Goal: Task Accomplishment & Management: Use online tool/utility

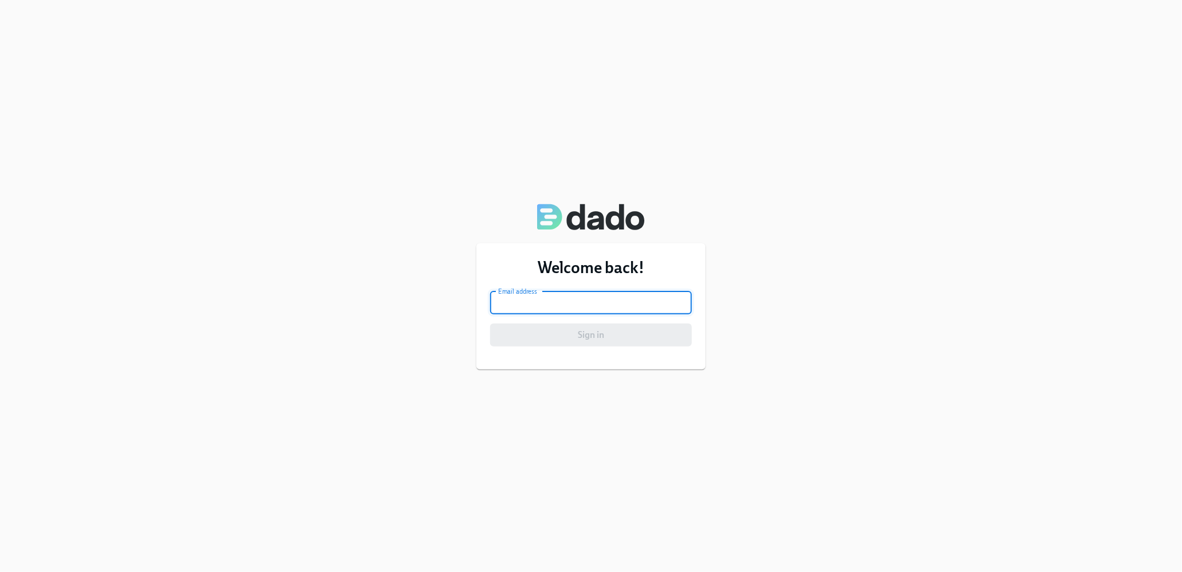
click at [606, 314] on input "email" at bounding box center [591, 302] width 202 height 23
type input "[PERSON_NAME][EMAIL_ADDRESS][PERSON_NAME][DOMAIN_NAME]"
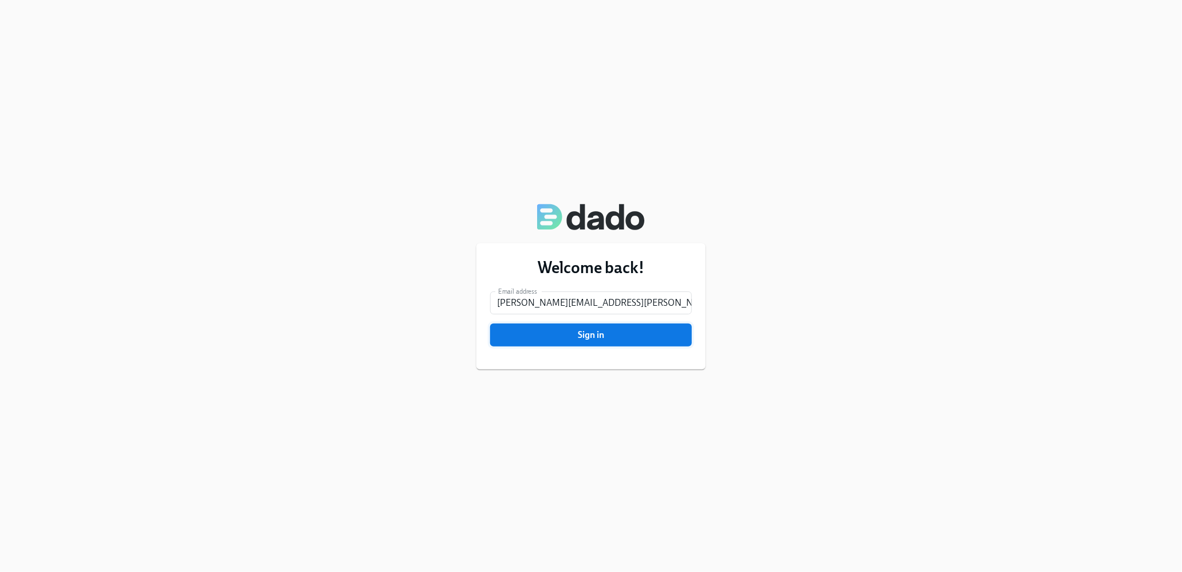
click at [585, 333] on span "Sign in" at bounding box center [591, 334] width 186 height 11
click at [618, 342] on button "Sign in" at bounding box center [591, 334] width 202 height 23
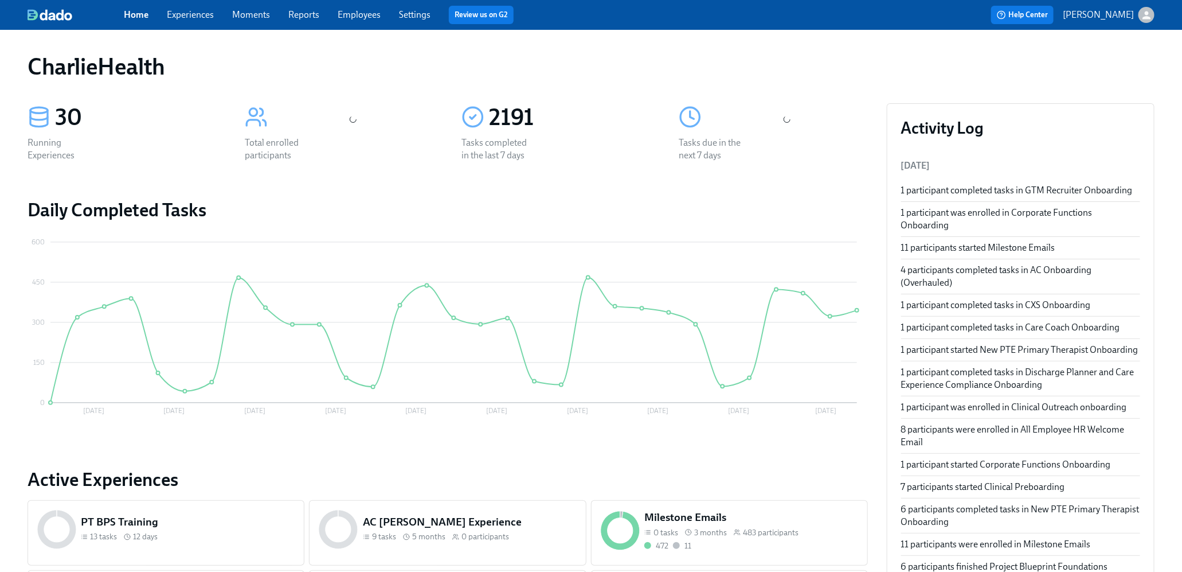
click at [213, 18] on link "Experiences" at bounding box center [190, 14] width 47 height 11
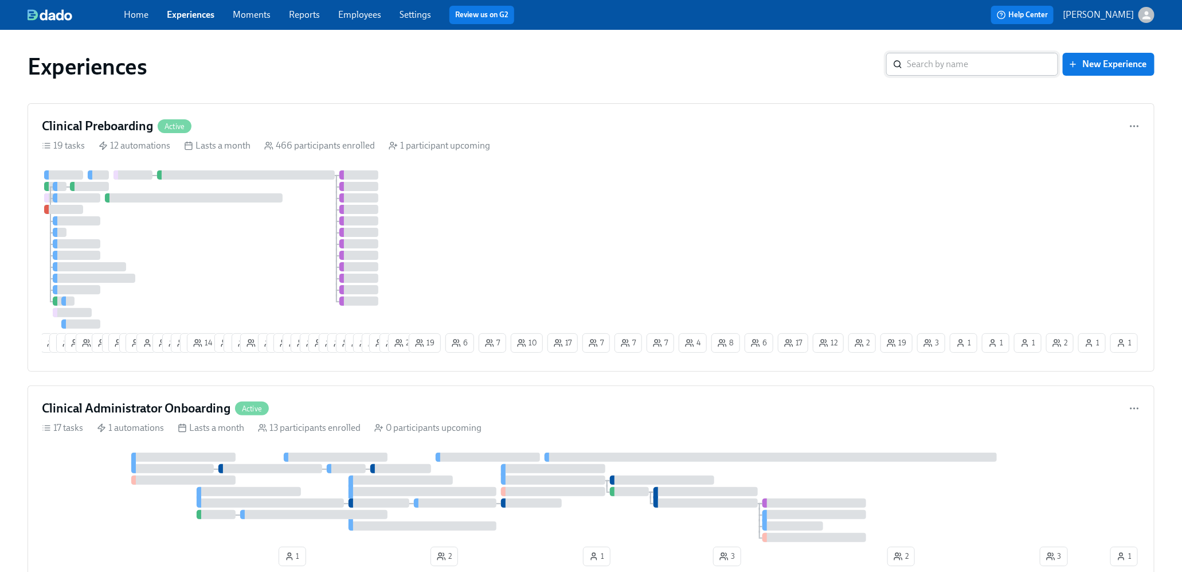
click at [969, 71] on input "search" at bounding box center [982, 64] width 151 height 23
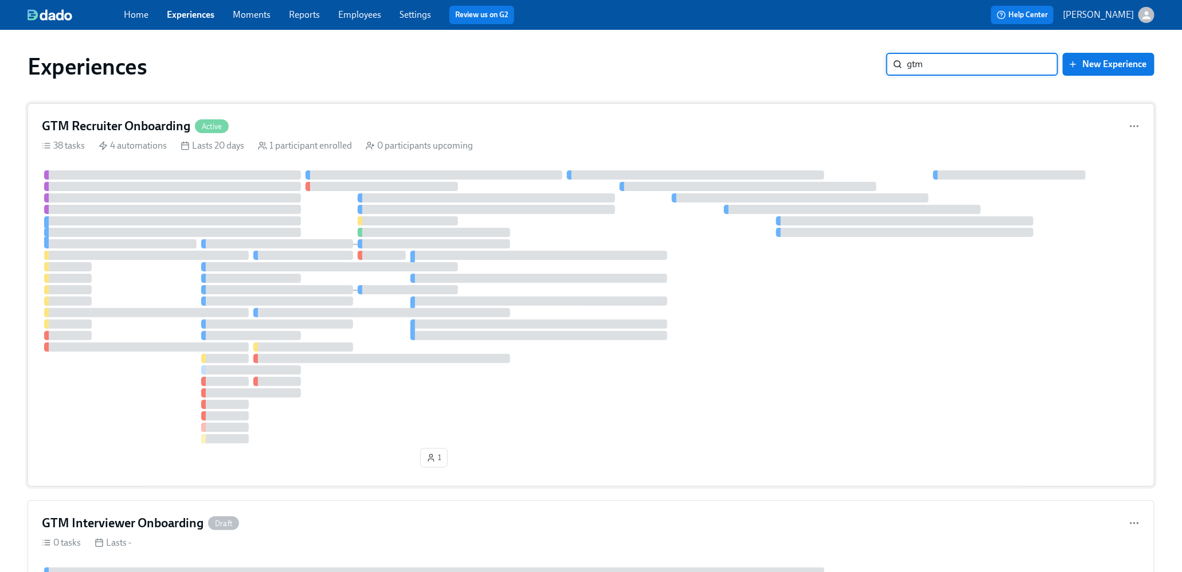
type input "gtm"
click at [550, 124] on div "GTM Recruiter Onboarding Active" at bounding box center [591, 126] width 1099 height 17
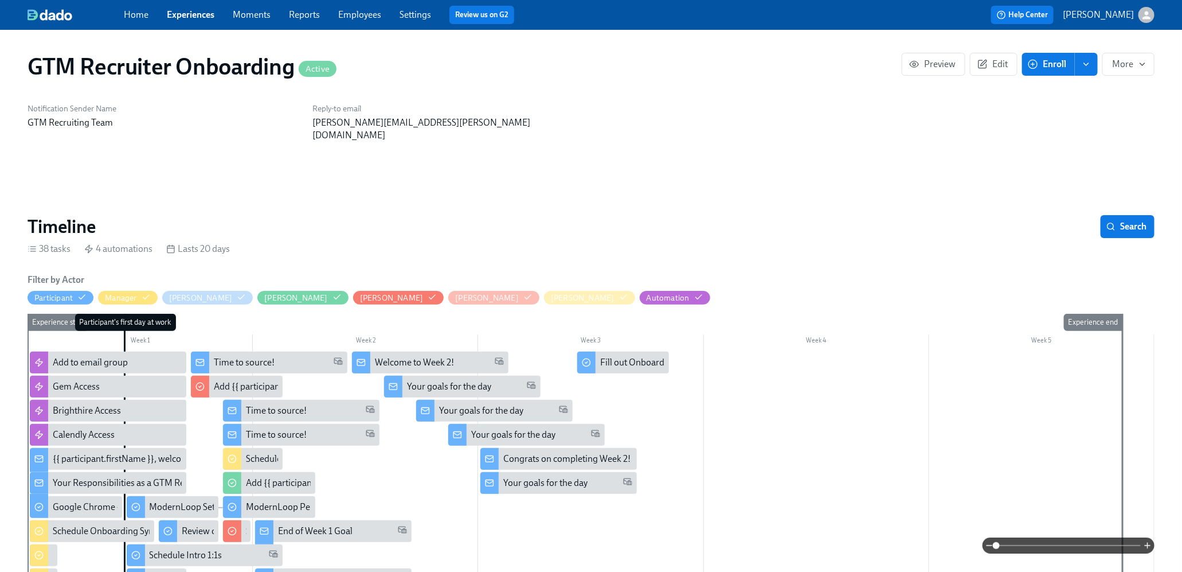
scroll to position [206, 0]
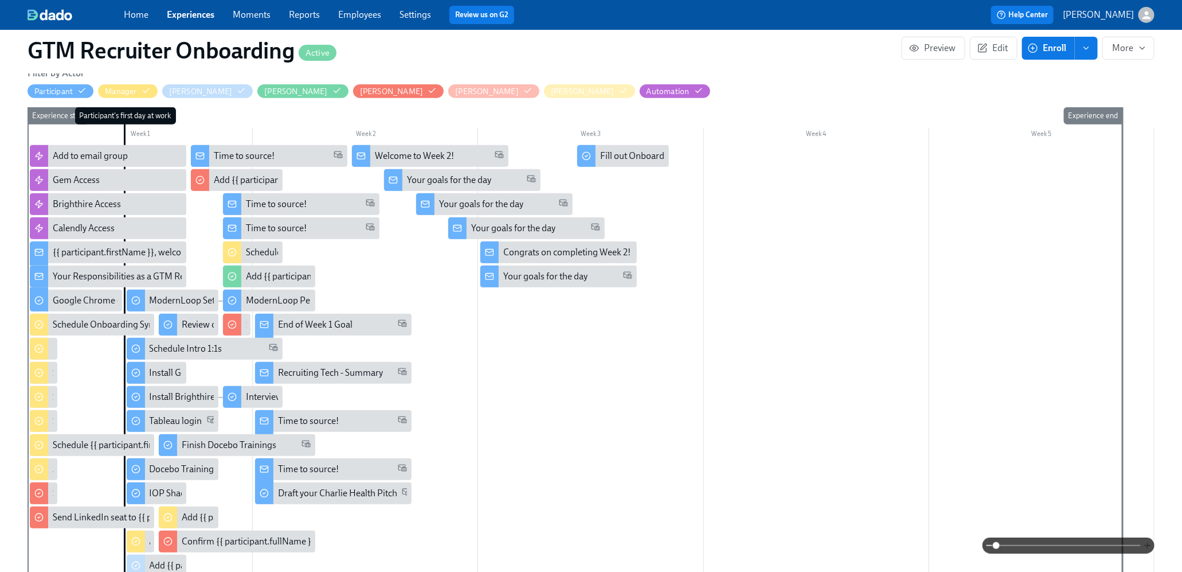
click at [1146, 544] on icon "button" at bounding box center [1147, 545] width 9 height 9
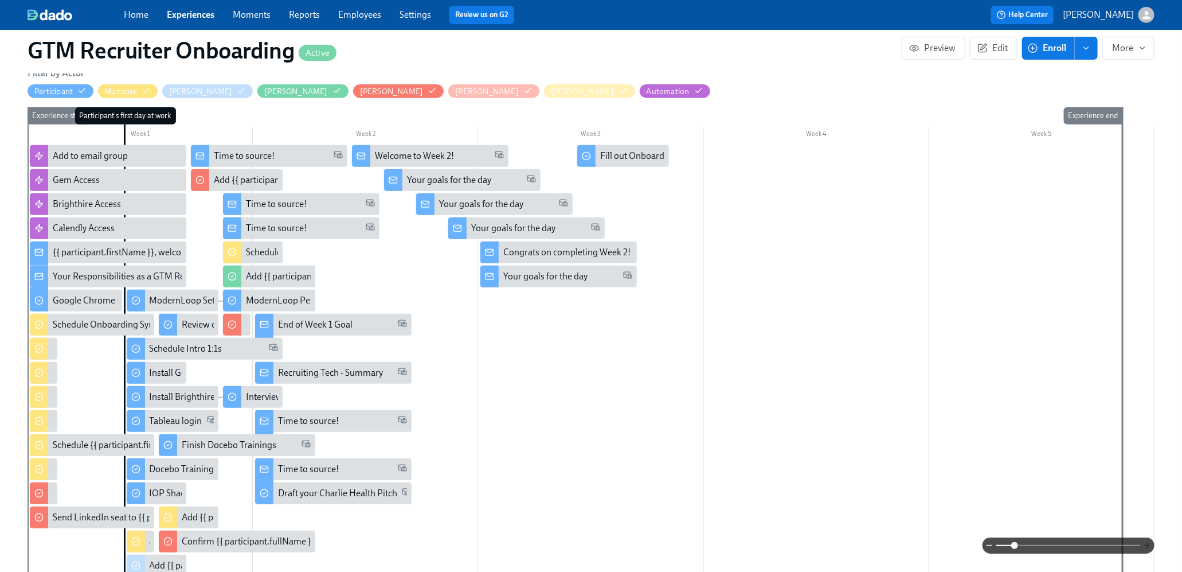
click at [1146, 544] on icon "button" at bounding box center [1147, 545] width 9 height 9
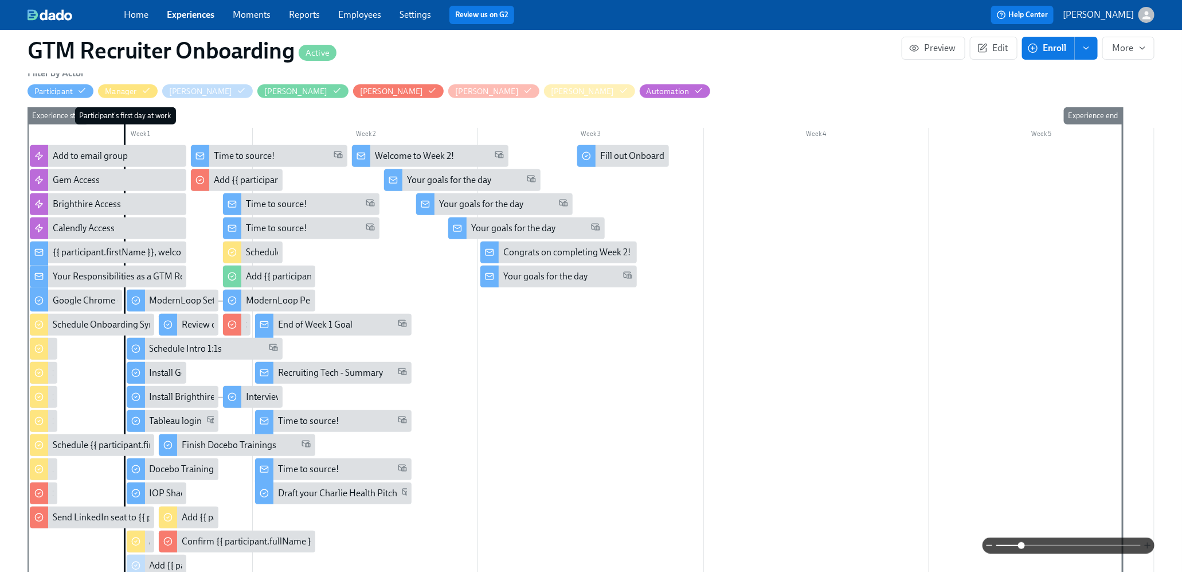
click at [1146, 544] on icon "button" at bounding box center [1147, 545] width 9 height 9
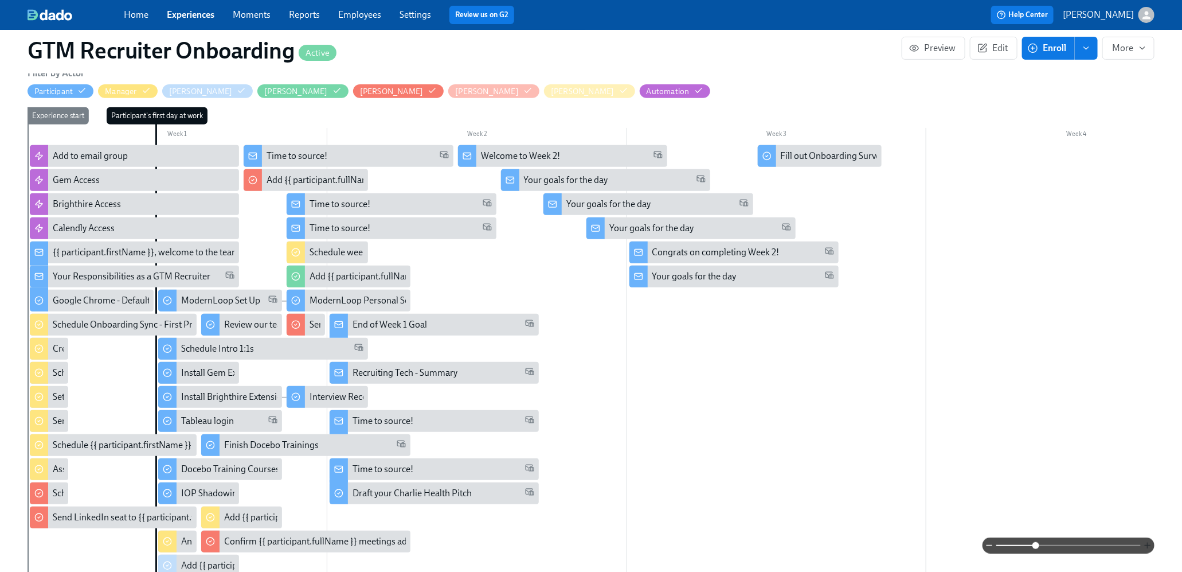
click at [1146, 544] on icon "button" at bounding box center [1147, 545] width 9 height 9
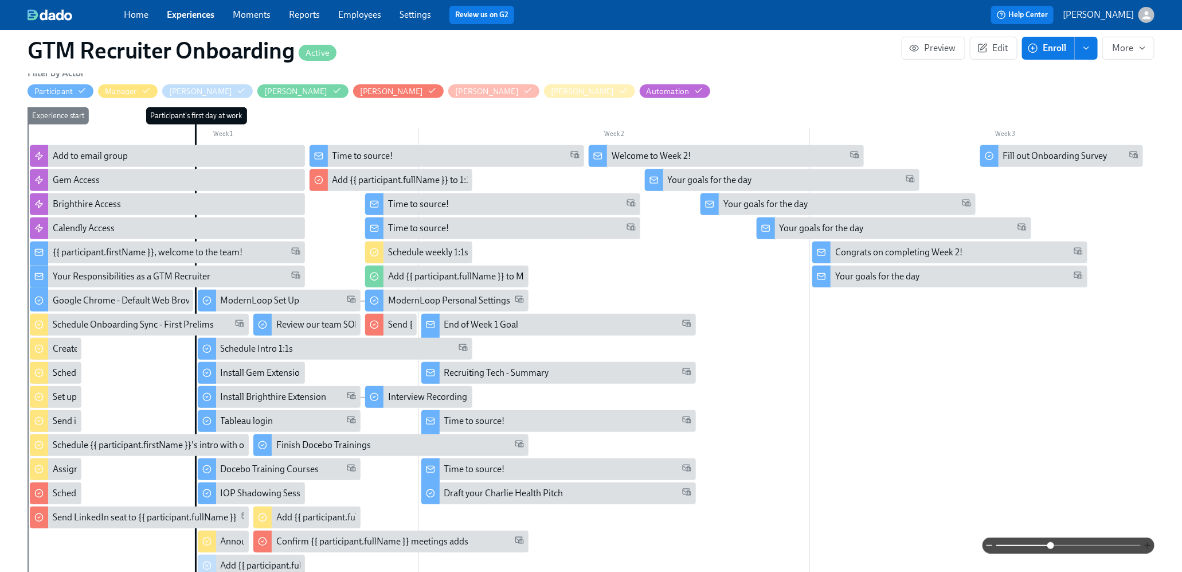
click at [1146, 544] on icon "button" at bounding box center [1147, 545] width 9 height 9
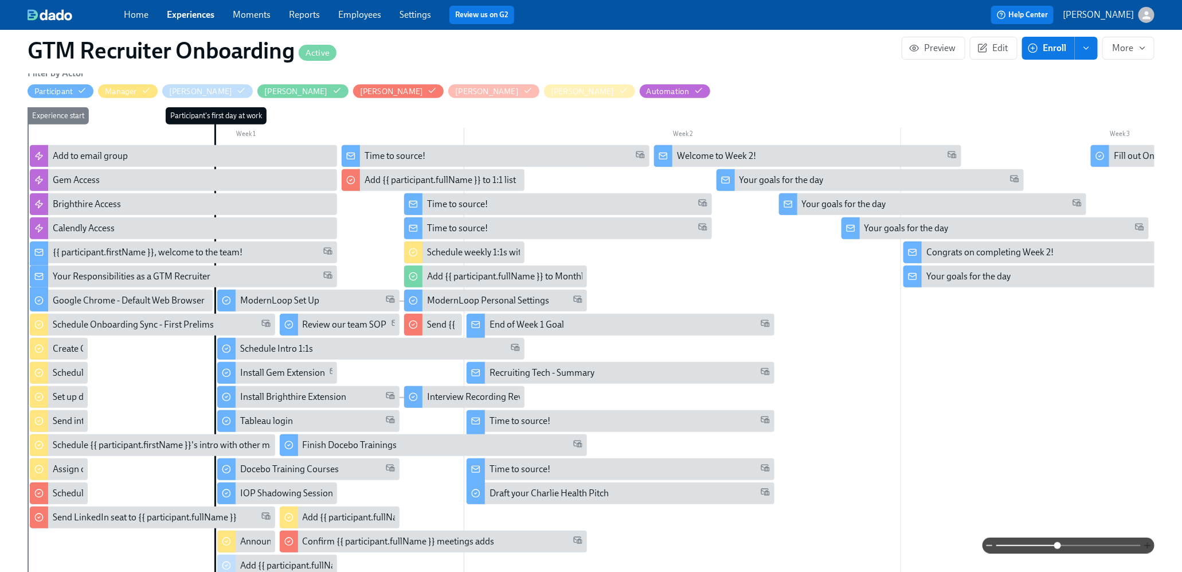
click at [1146, 544] on icon "button" at bounding box center [1147, 545] width 9 height 9
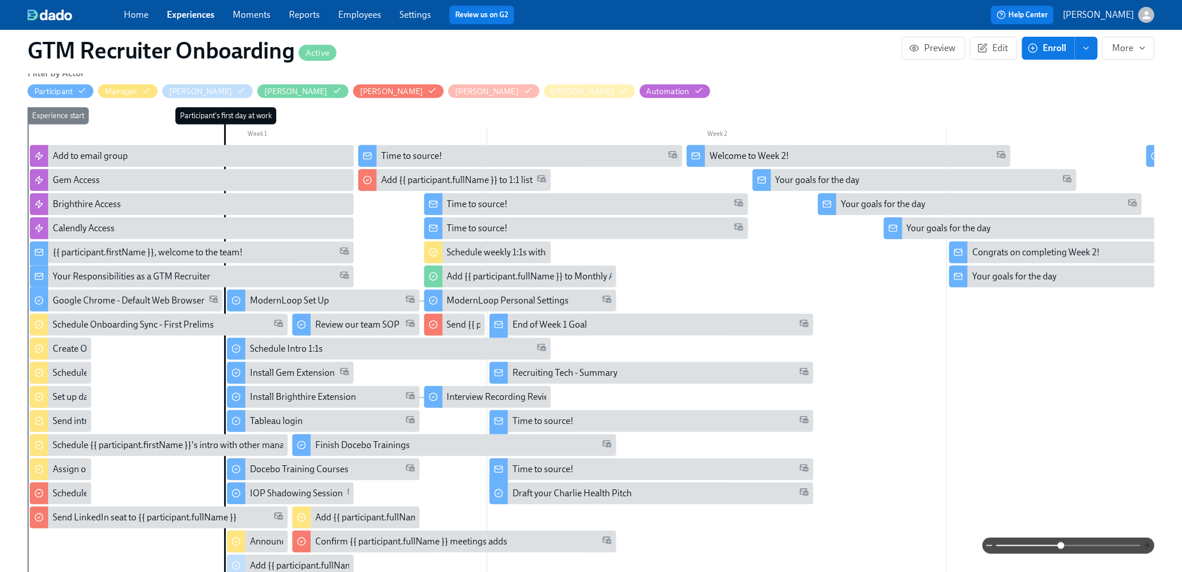
click at [1146, 544] on icon "button" at bounding box center [1147, 545] width 9 height 9
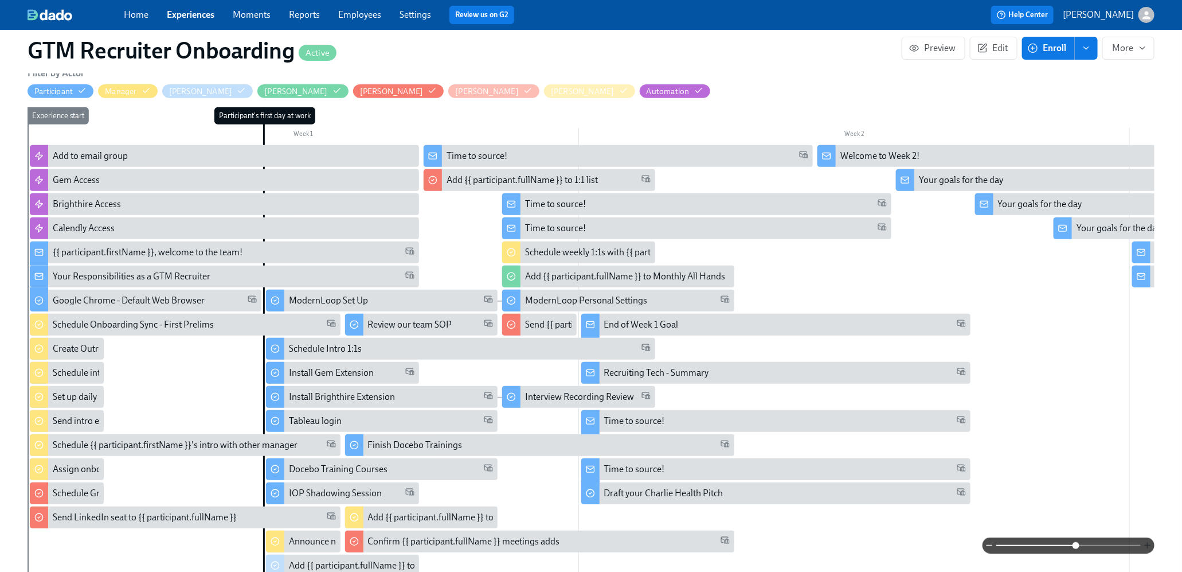
click at [1146, 544] on icon "button" at bounding box center [1147, 545] width 9 height 9
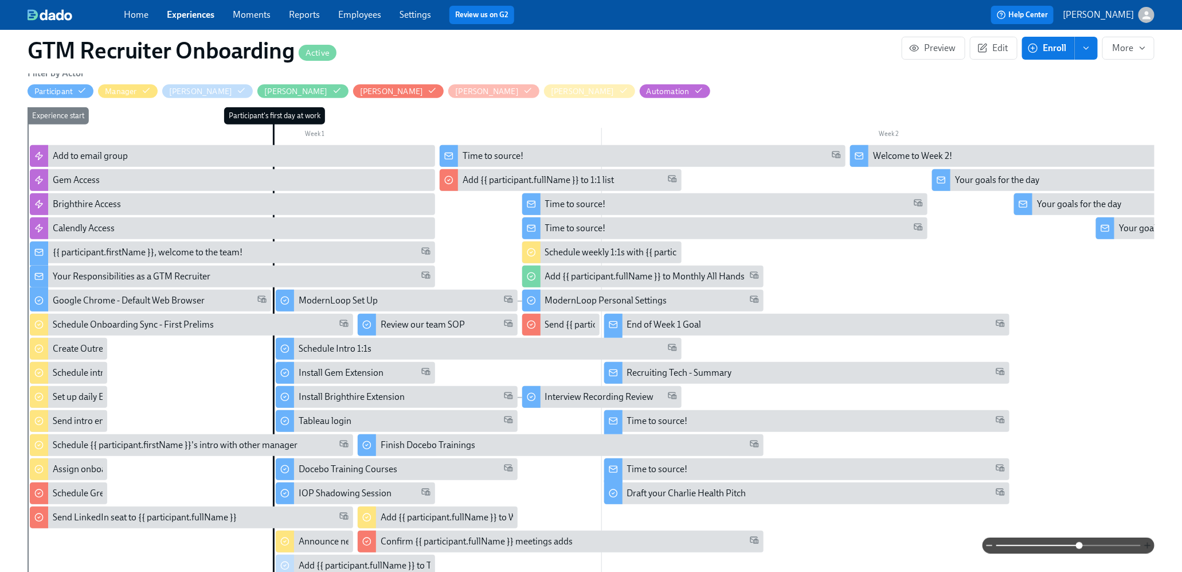
click at [1146, 544] on icon "button" at bounding box center [1147, 545] width 9 height 9
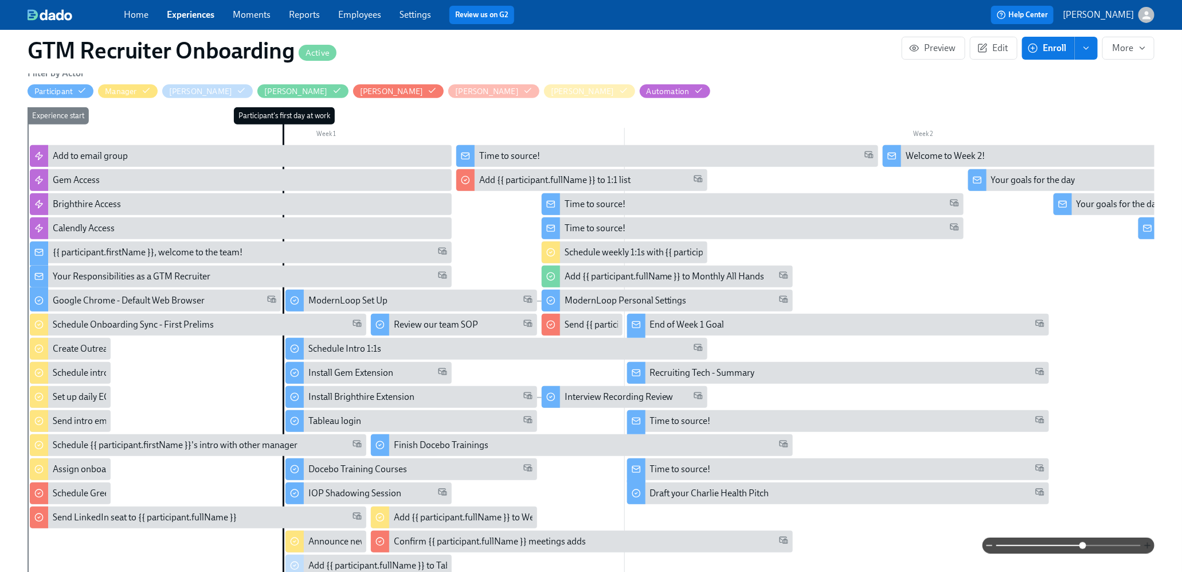
click at [1146, 544] on icon "button" at bounding box center [1147, 545] width 9 height 9
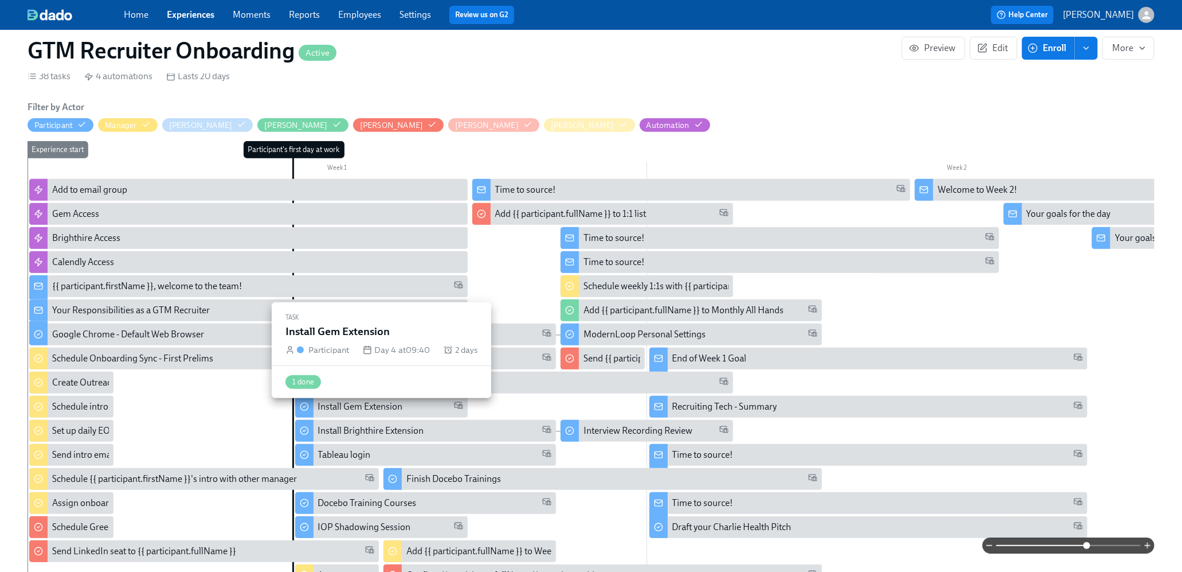
scroll to position [153, 0]
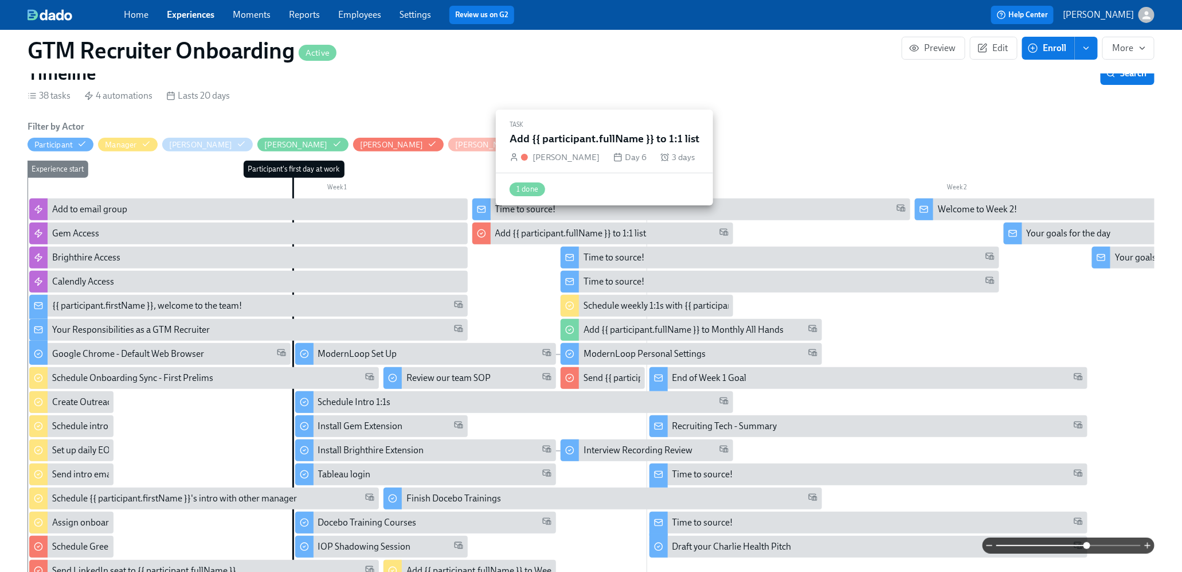
click at [632, 227] on div "Add {{ participant.fullName }} to 1:1 list" at bounding box center [570, 233] width 151 height 13
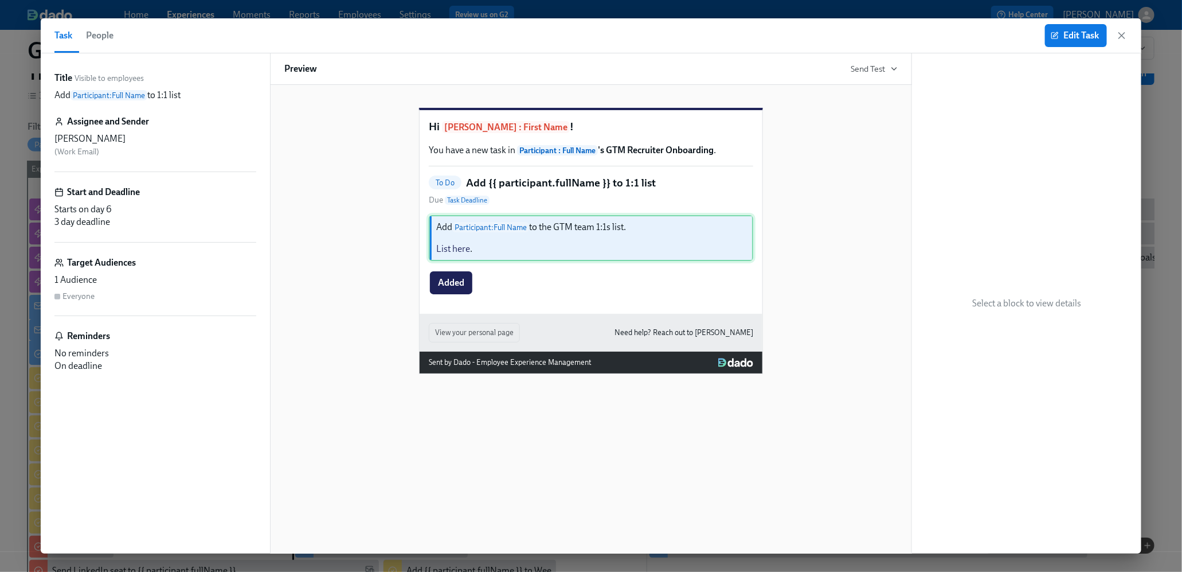
click at [463, 261] on div "Add Participant : Full Name to the GTM team 1:1s list. List here ." at bounding box center [591, 238] width 325 height 46
click at [462, 261] on div "Add Participant : Full Name to the GTM team 1:1s list. List here ." at bounding box center [591, 238] width 325 height 46
click at [1117, 33] on icon "button" at bounding box center [1121, 35] width 11 height 11
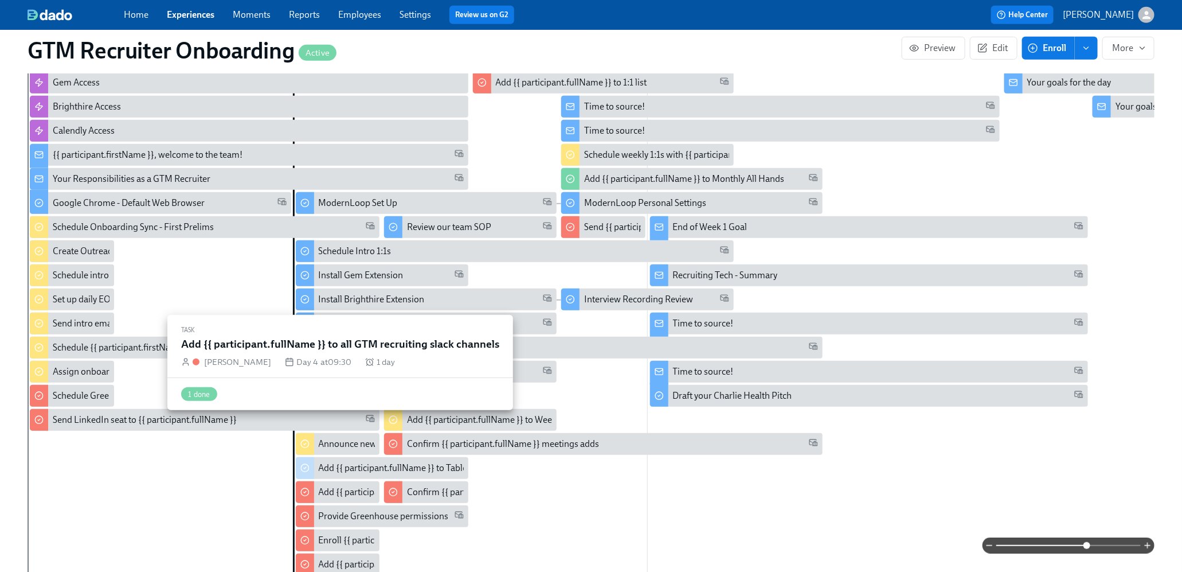
scroll to position [292, 0]
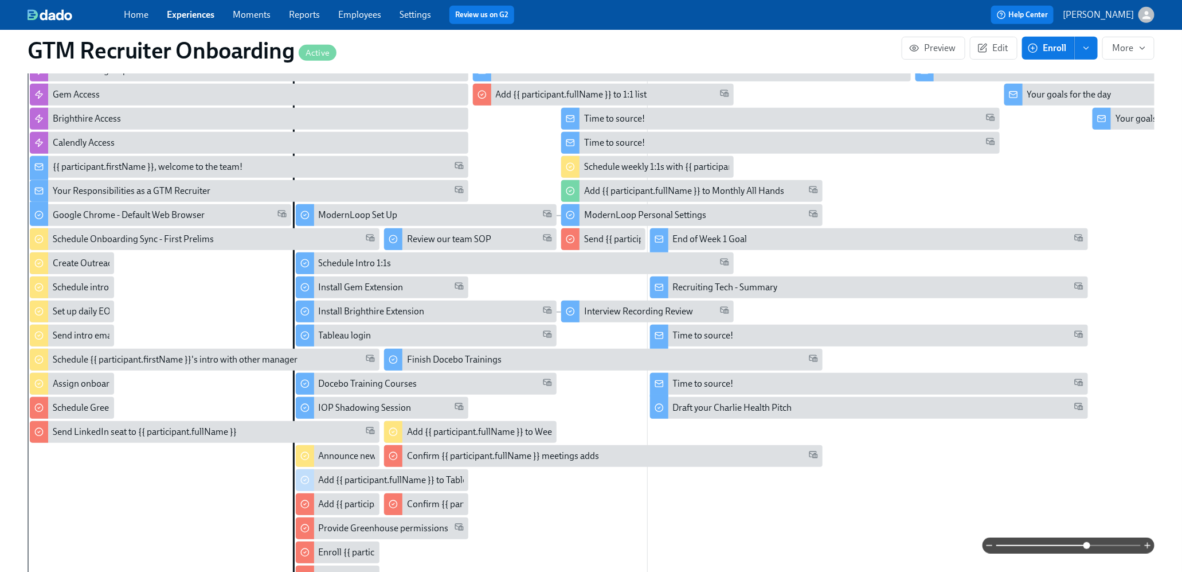
click at [698, 281] on div "Recruiting Tech - Summary" at bounding box center [725, 287] width 105 height 13
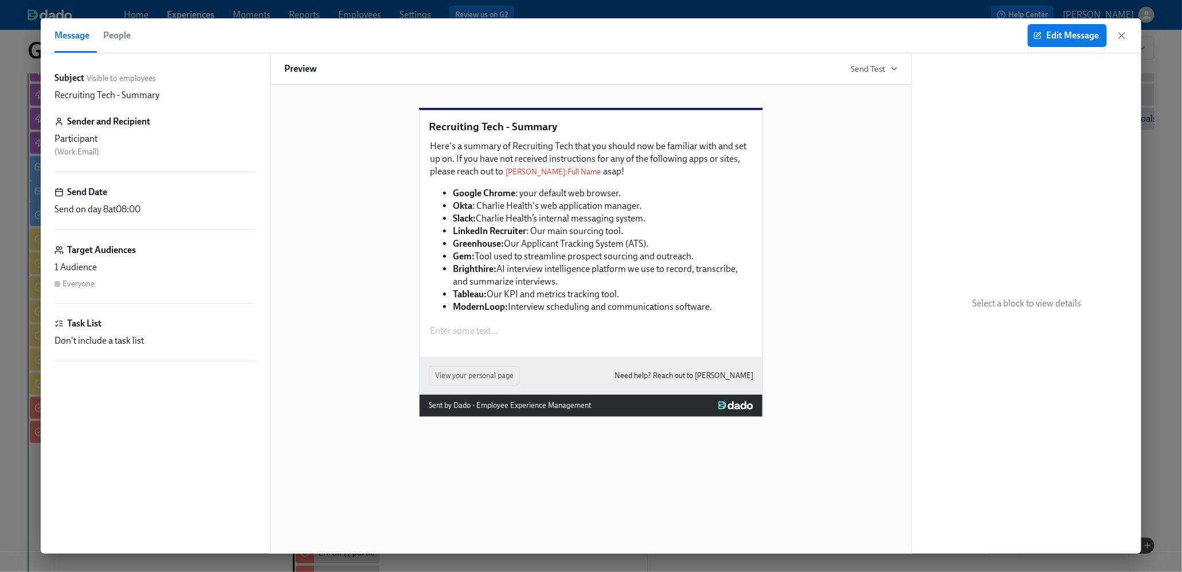
scroll to position [0, 1037]
